Goal: Task Accomplishment & Management: Manage account settings

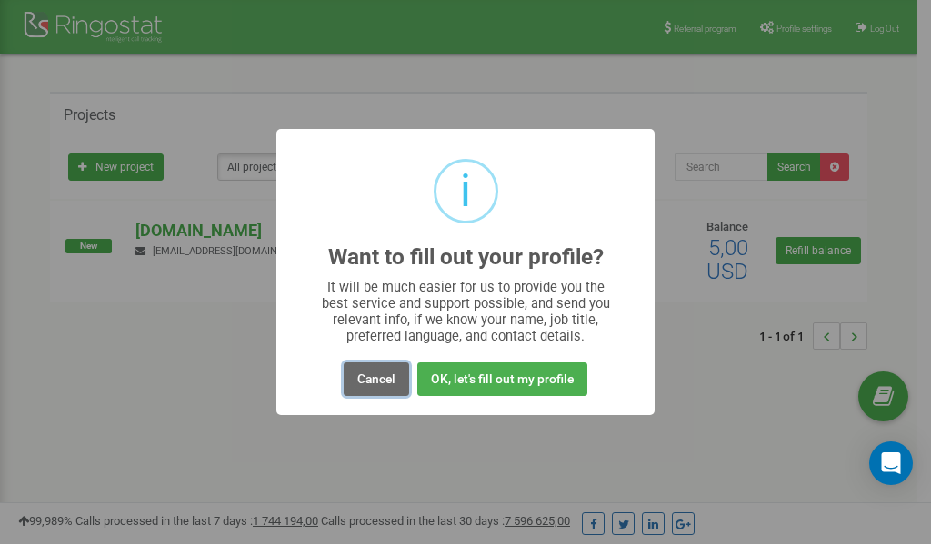
click at [379, 380] on button "Cancel" at bounding box center [376, 380] width 65 height 34
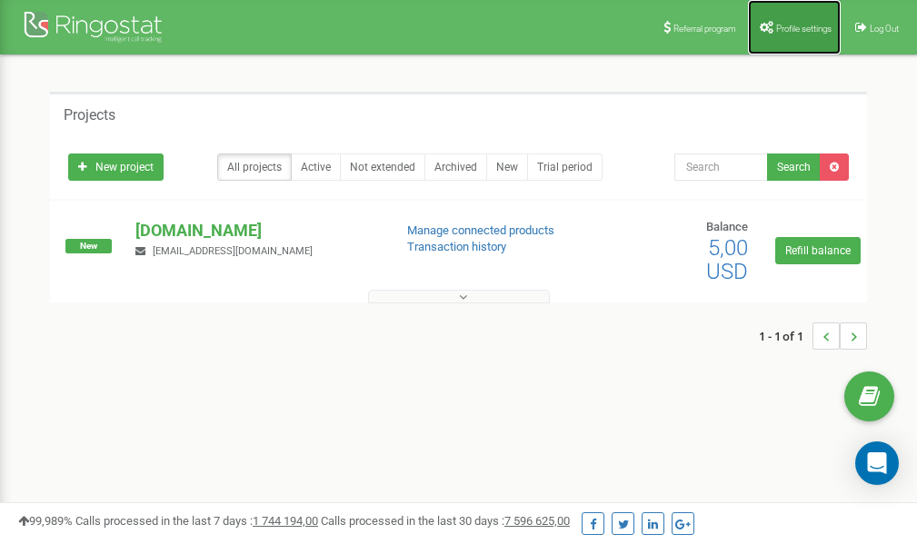
click at [795, 24] on span "Profile settings" at bounding box center [803, 29] width 55 height 10
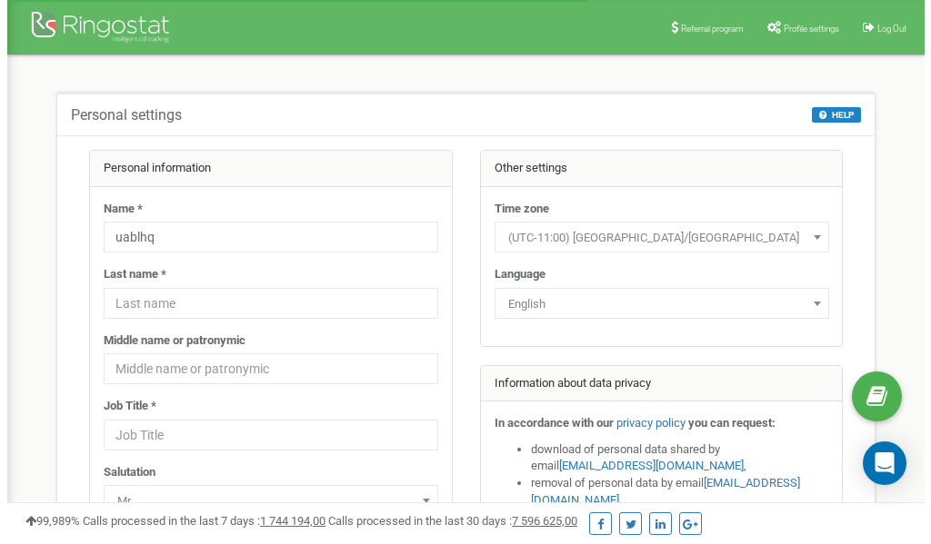
scroll to position [91, 0]
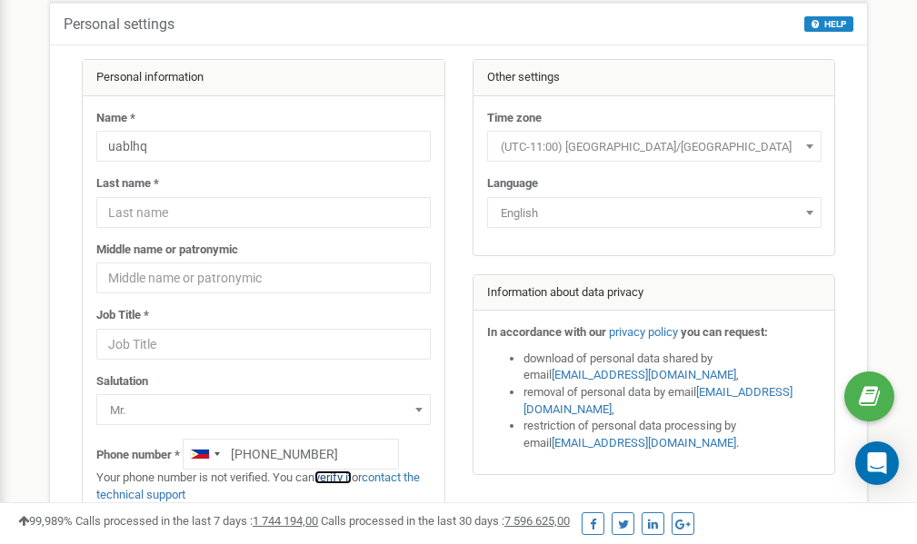
click at [338, 475] on link "verify it" at bounding box center [333, 478] width 37 height 14
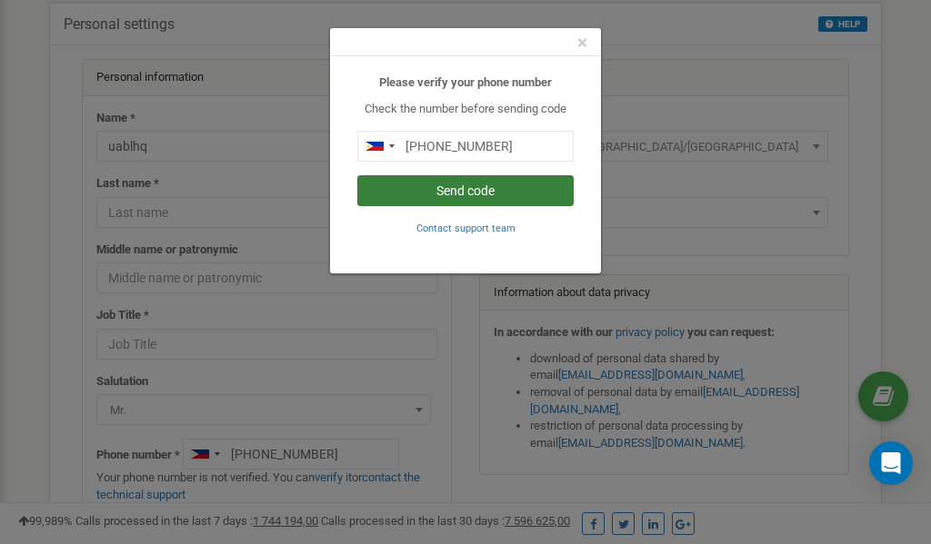
click at [497, 193] on button "Send code" at bounding box center [465, 190] width 216 height 31
